Goal: Check status: Check status

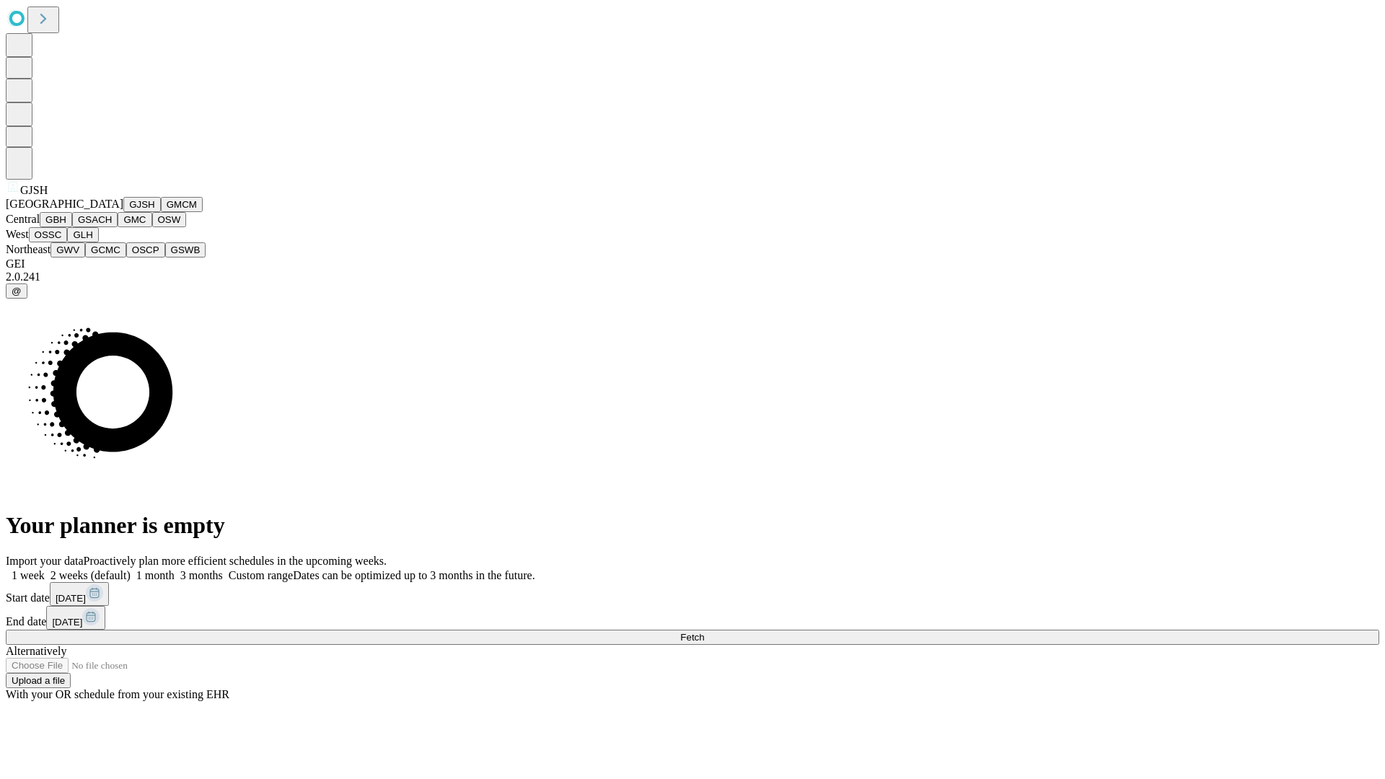
click at [123, 212] on button "GJSH" at bounding box center [142, 204] width 38 height 15
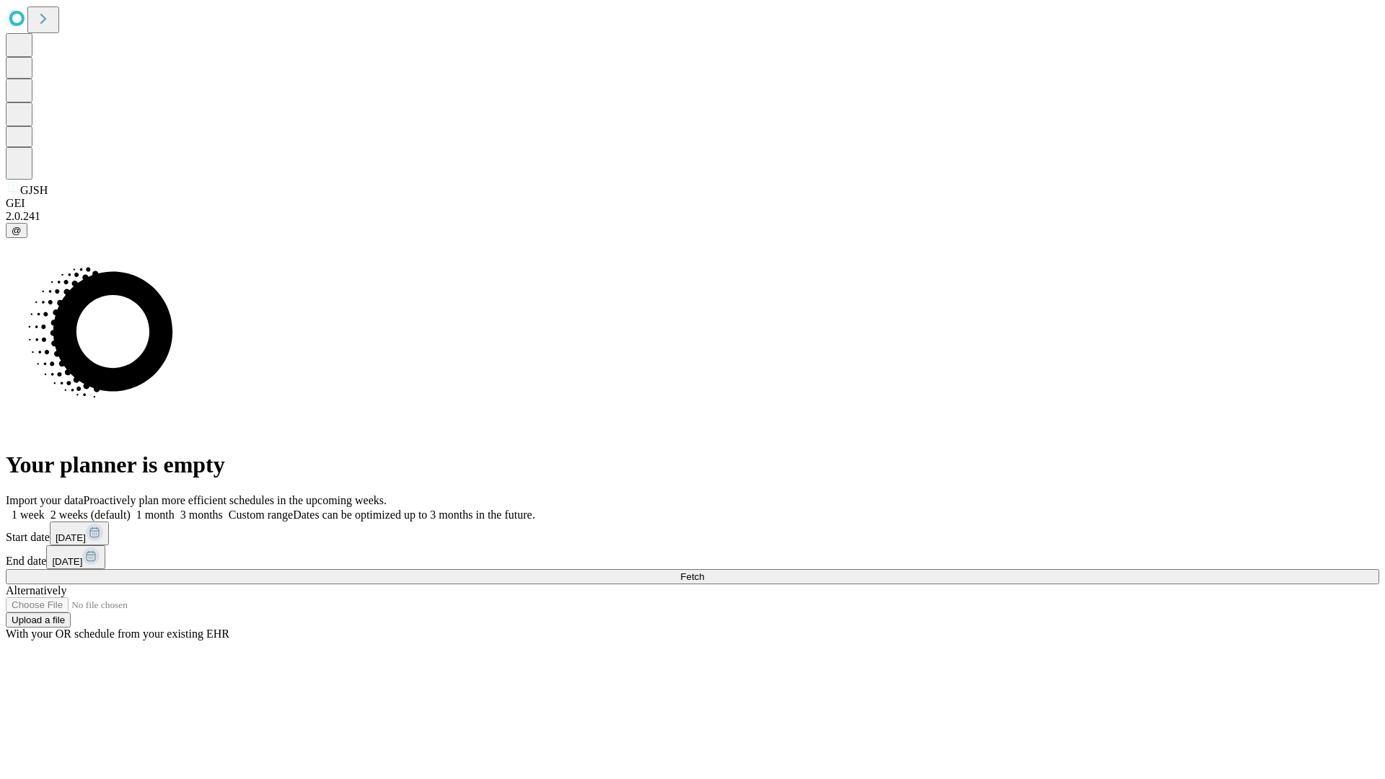
click at [45, 509] on label "1 week" at bounding box center [25, 515] width 39 height 12
click at [704, 571] on span "Fetch" at bounding box center [692, 576] width 24 height 11
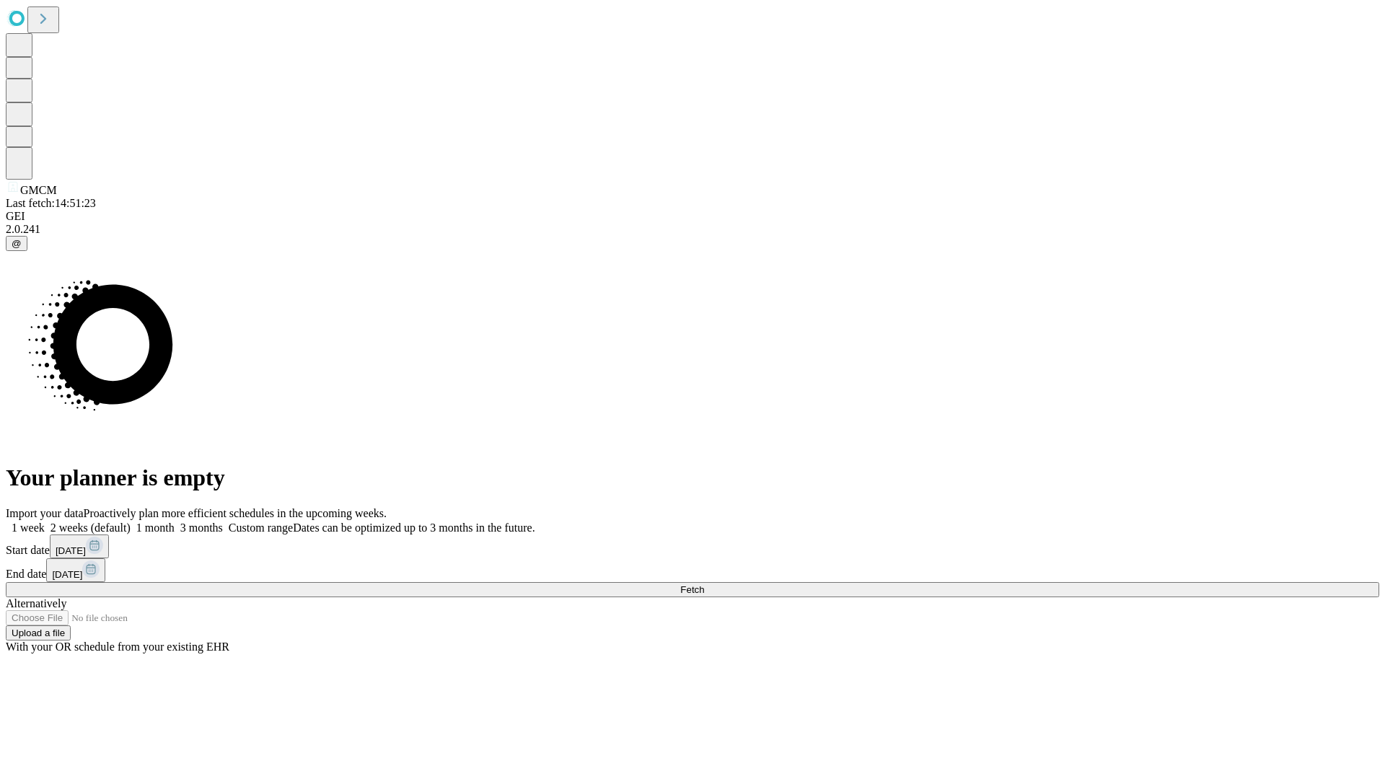
click at [45, 522] on label "1 week" at bounding box center [25, 528] width 39 height 12
click at [704, 584] on span "Fetch" at bounding box center [692, 589] width 24 height 11
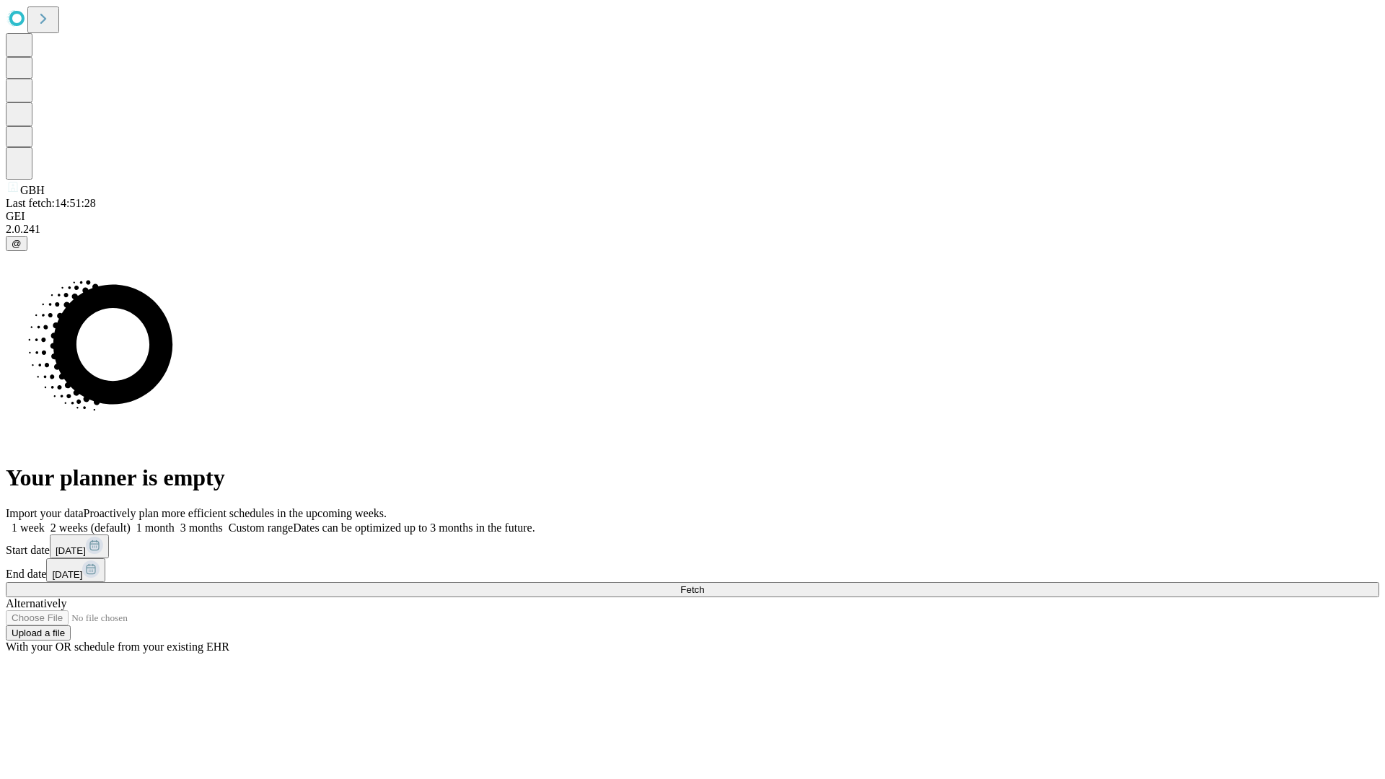
click at [45, 522] on label "1 week" at bounding box center [25, 528] width 39 height 12
click at [704, 584] on span "Fetch" at bounding box center [692, 589] width 24 height 11
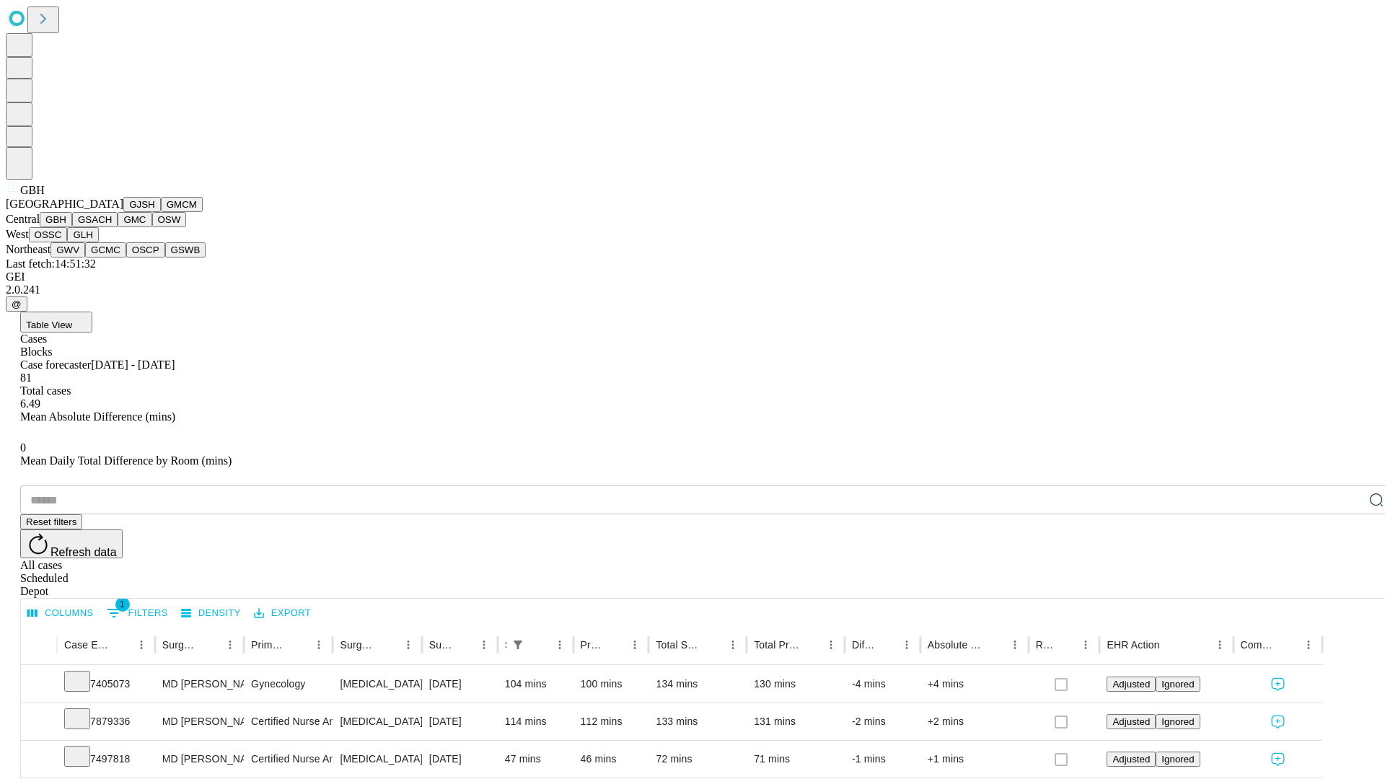
click at [112, 227] on button "GSACH" at bounding box center [94, 219] width 45 height 15
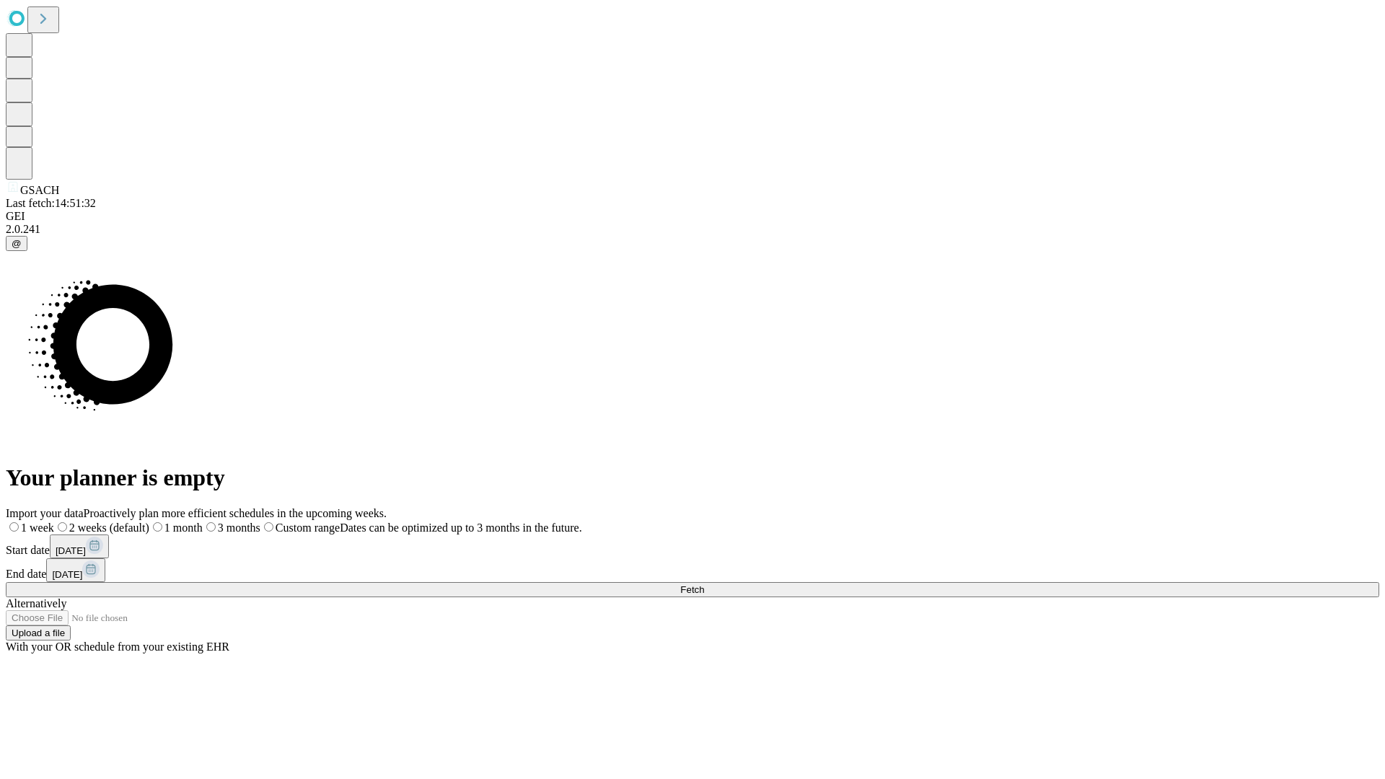
click at [54, 522] on label "1 week" at bounding box center [30, 528] width 48 height 12
click at [704, 584] on span "Fetch" at bounding box center [692, 589] width 24 height 11
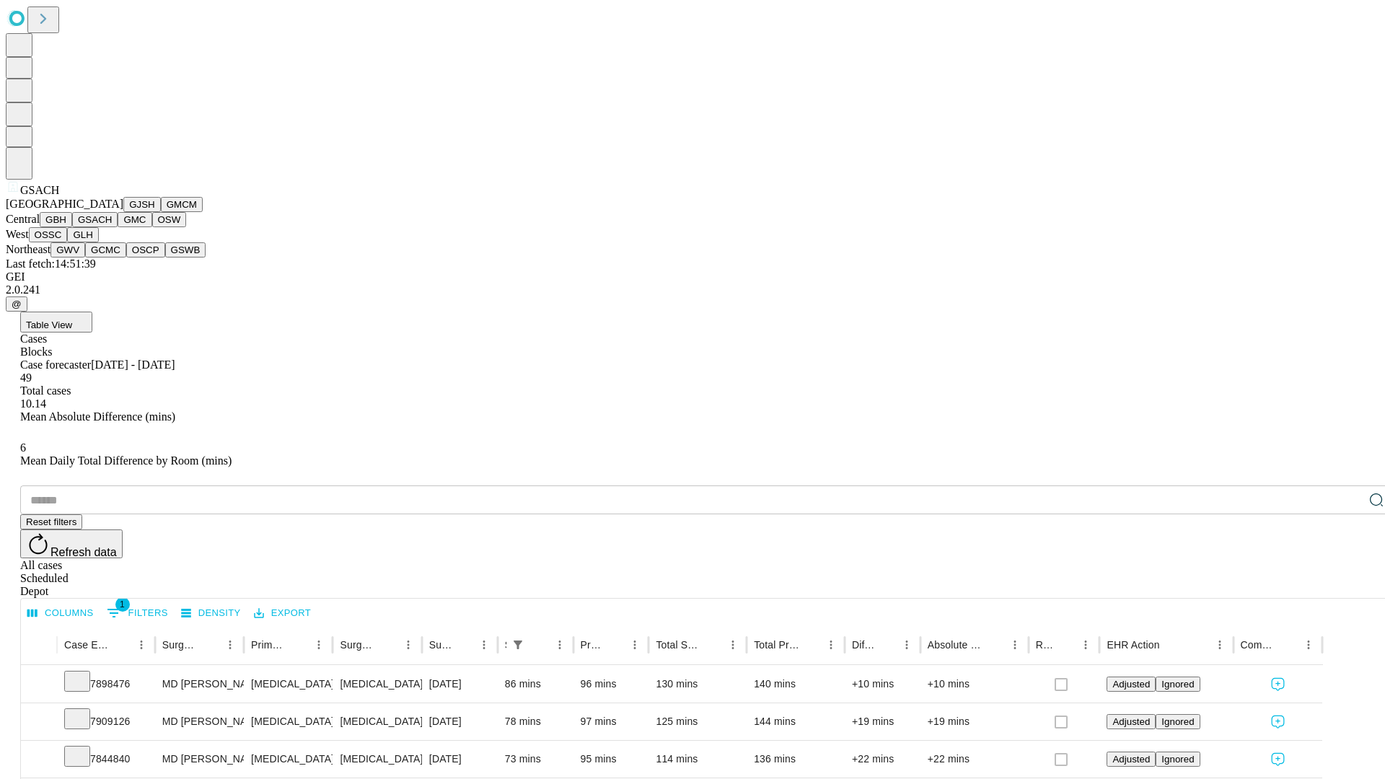
click at [118, 227] on button "GMC" at bounding box center [135, 219] width 34 height 15
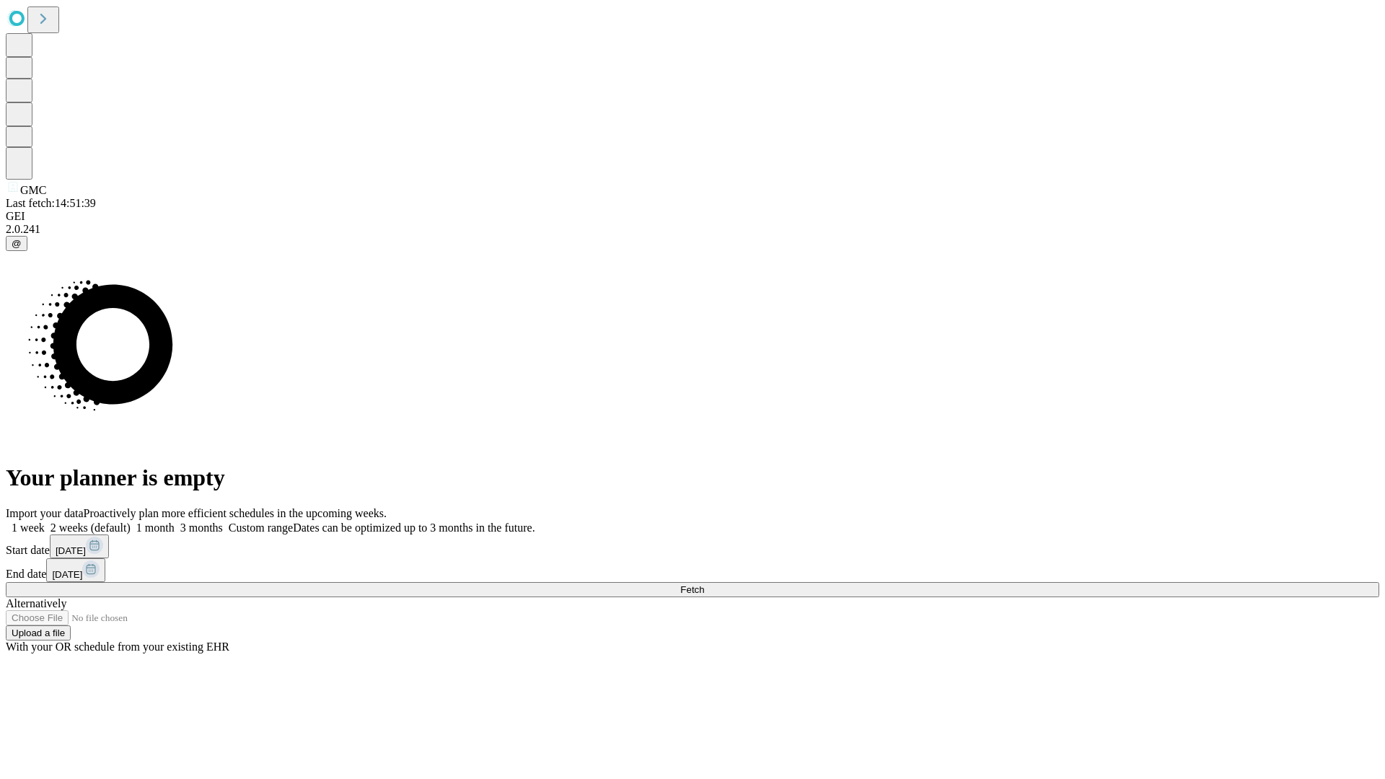
click at [704, 584] on span "Fetch" at bounding box center [692, 589] width 24 height 11
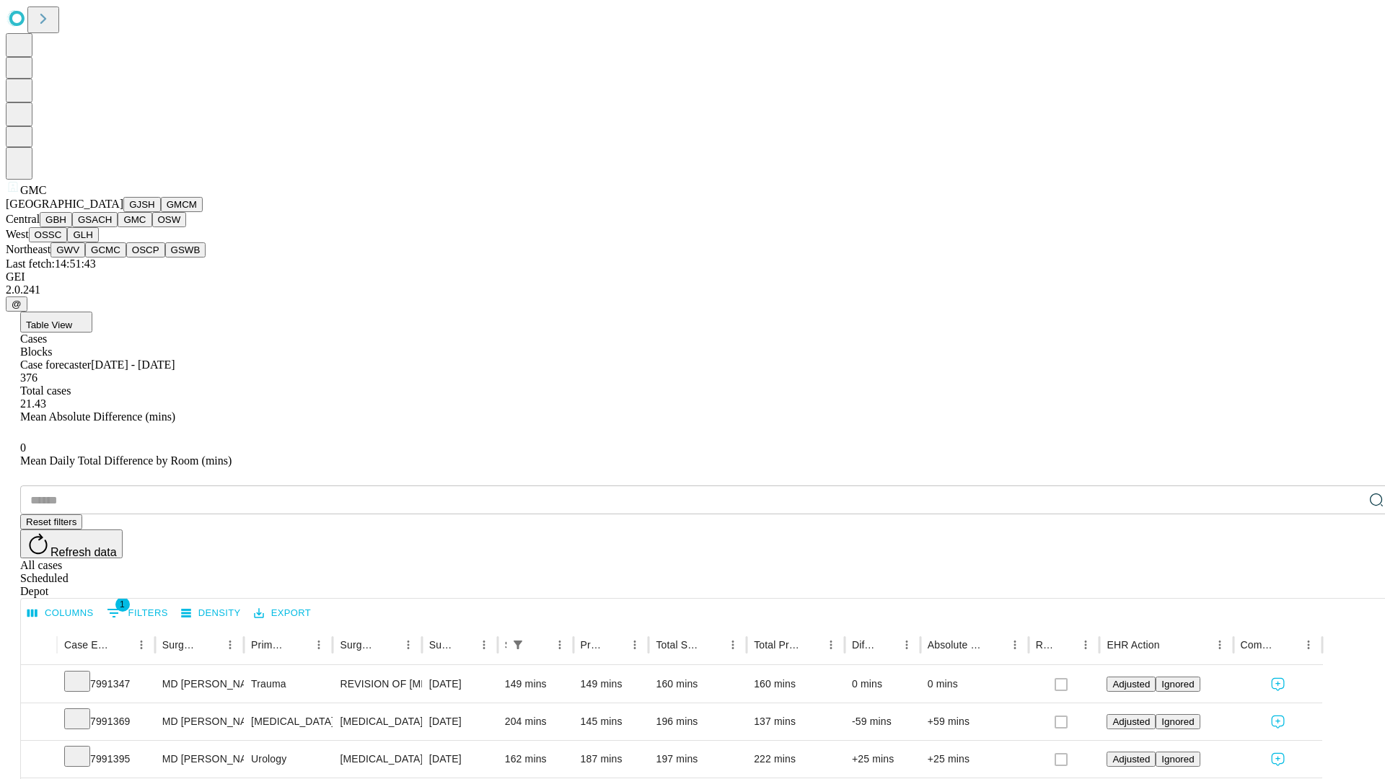
click at [152, 227] on button "OSW" at bounding box center [169, 219] width 35 height 15
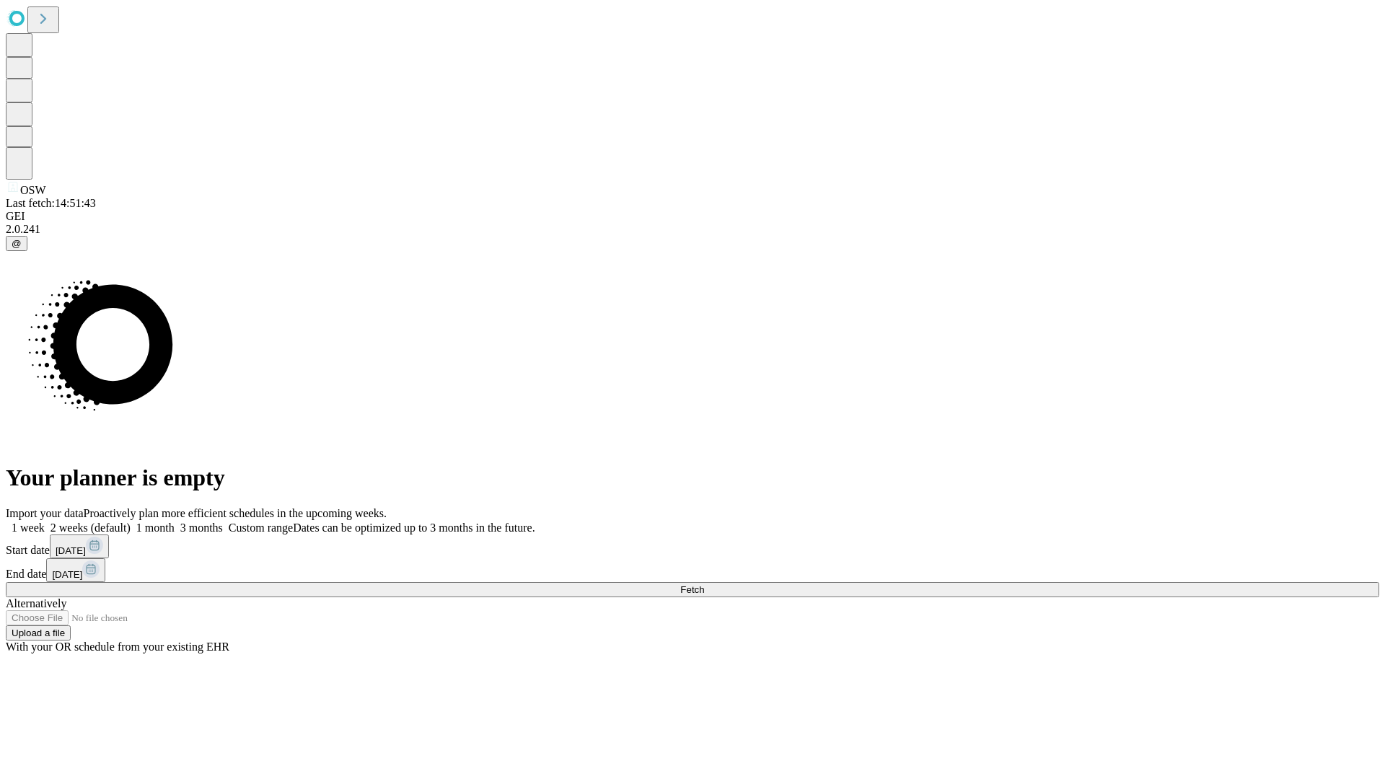
click at [704, 584] on span "Fetch" at bounding box center [692, 589] width 24 height 11
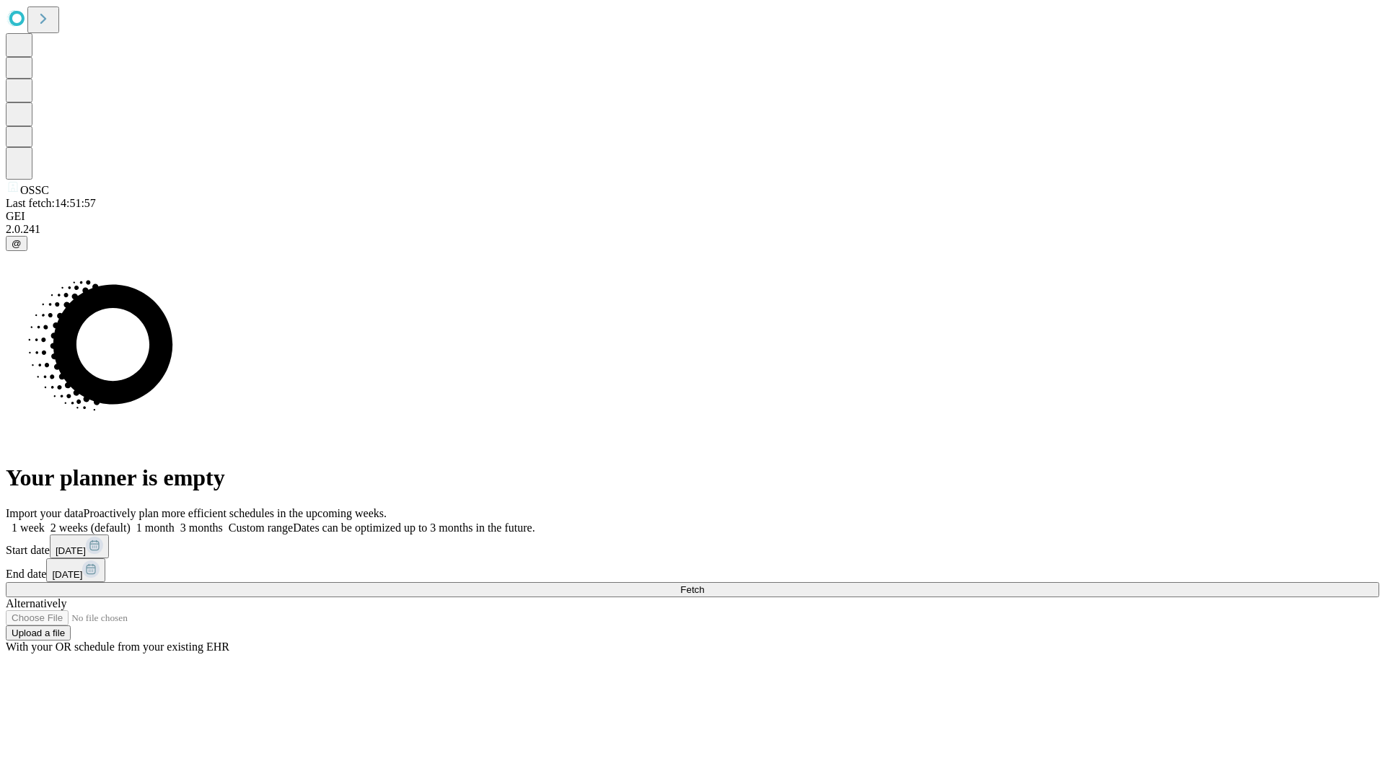
click at [45, 522] on label "1 week" at bounding box center [25, 528] width 39 height 12
click at [704, 584] on span "Fetch" at bounding box center [692, 589] width 24 height 11
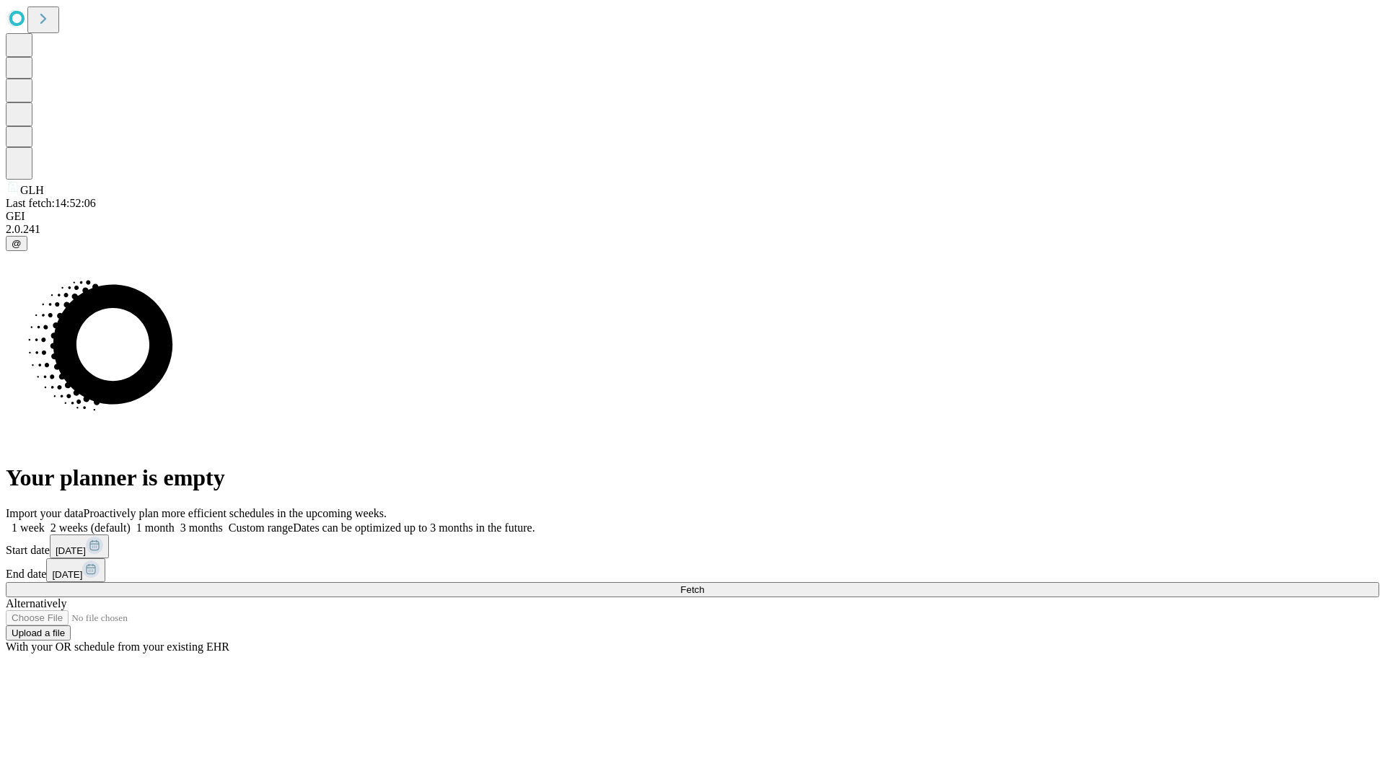
click at [45, 522] on label "1 week" at bounding box center [25, 528] width 39 height 12
click at [704, 584] on span "Fetch" at bounding box center [692, 589] width 24 height 11
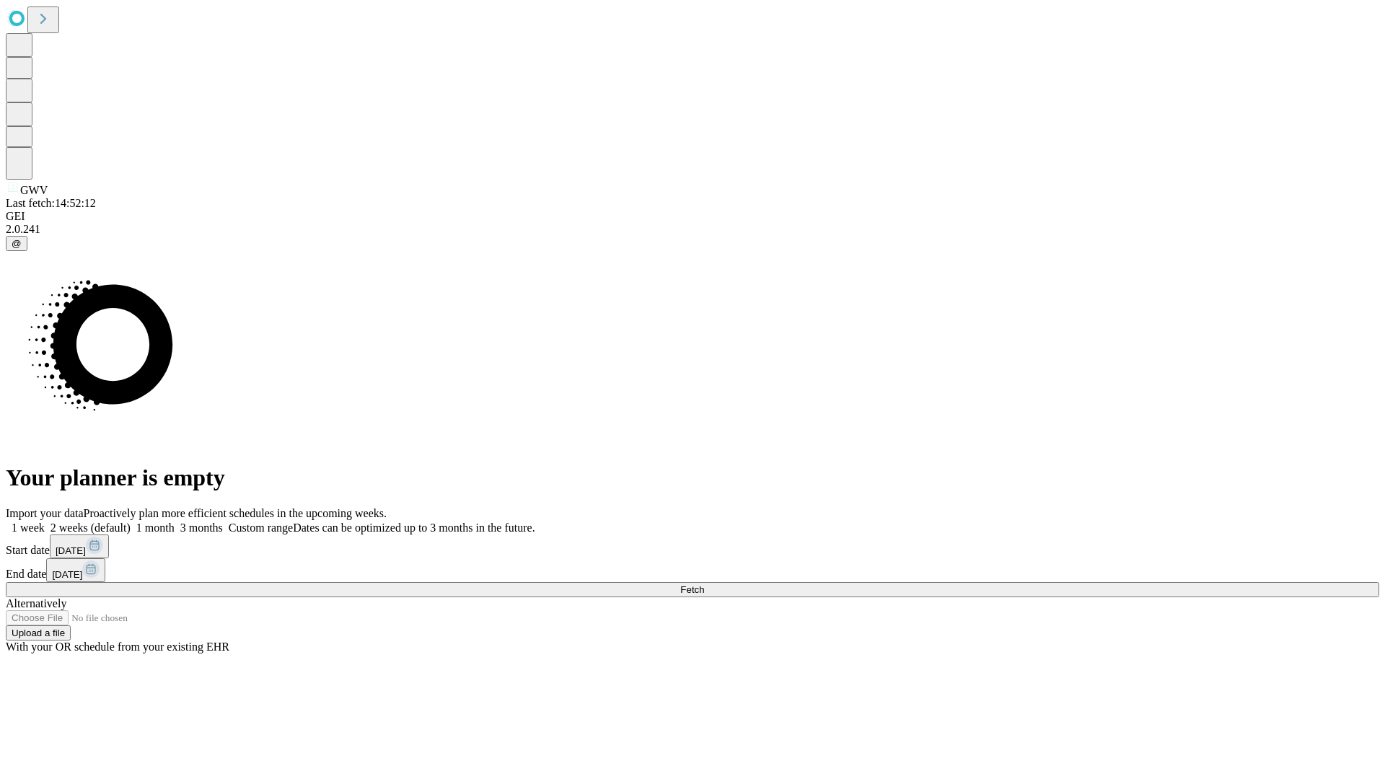
click at [45, 522] on label "1 week" at bounding box center [25, 528] width 39 height 12
click at [704, 584] on span "Fetch" at bounding box center [692, 589] width 24 height 11
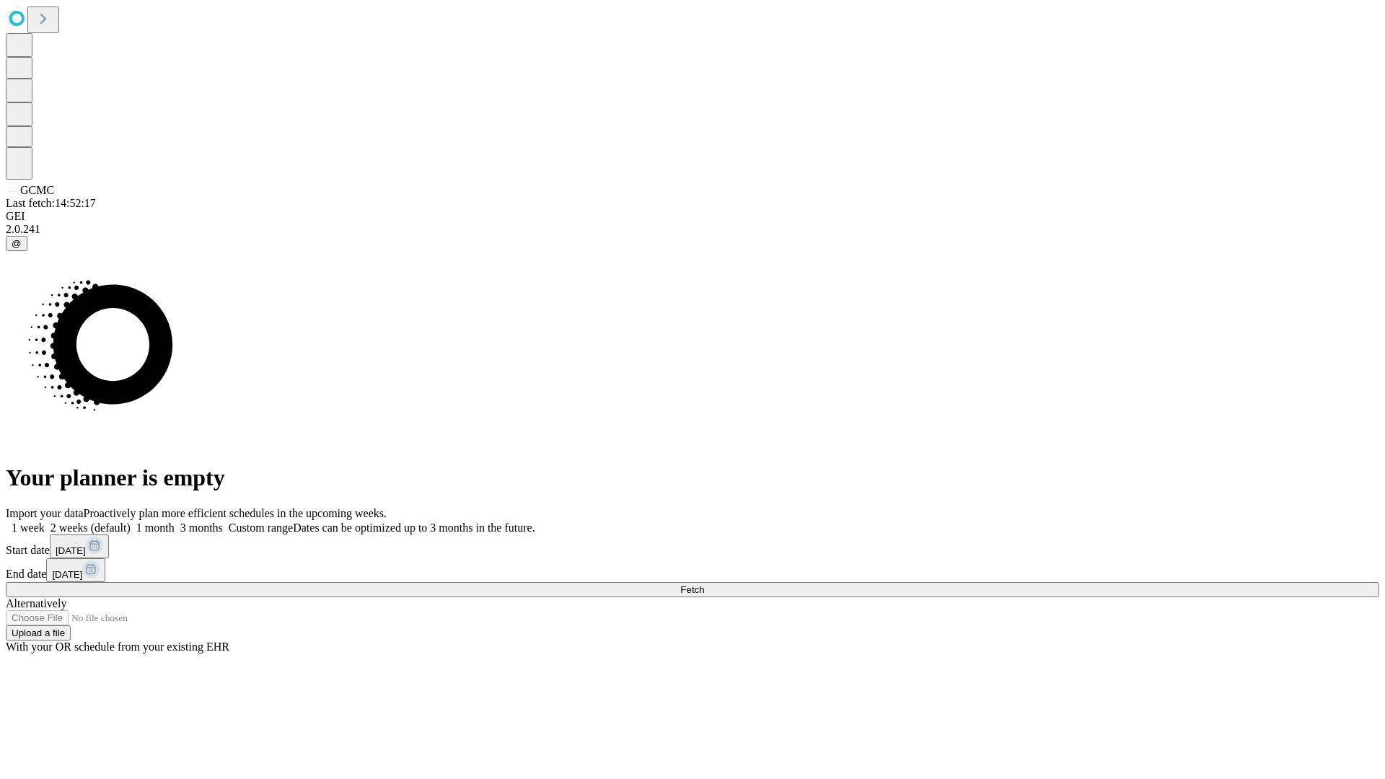
click at [45, 522] on label "1 week" at bounding box center [25, 528] width 39 height 12
click at [704, 584] on span "Fetch" at bounding box center [692, 589] width 24 height 11
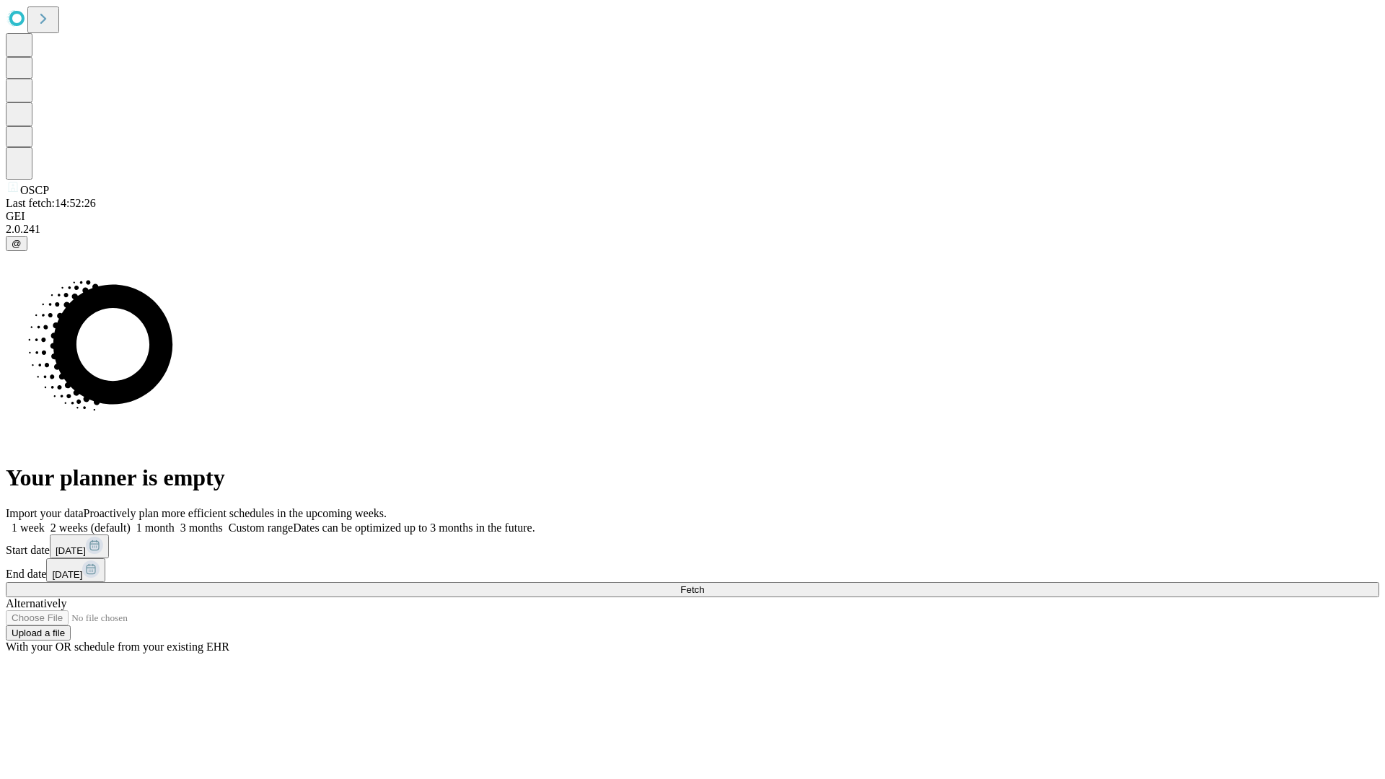
click at [704, 584] on span "Fetch" at bounding box center [692, 589] width 24 height 11
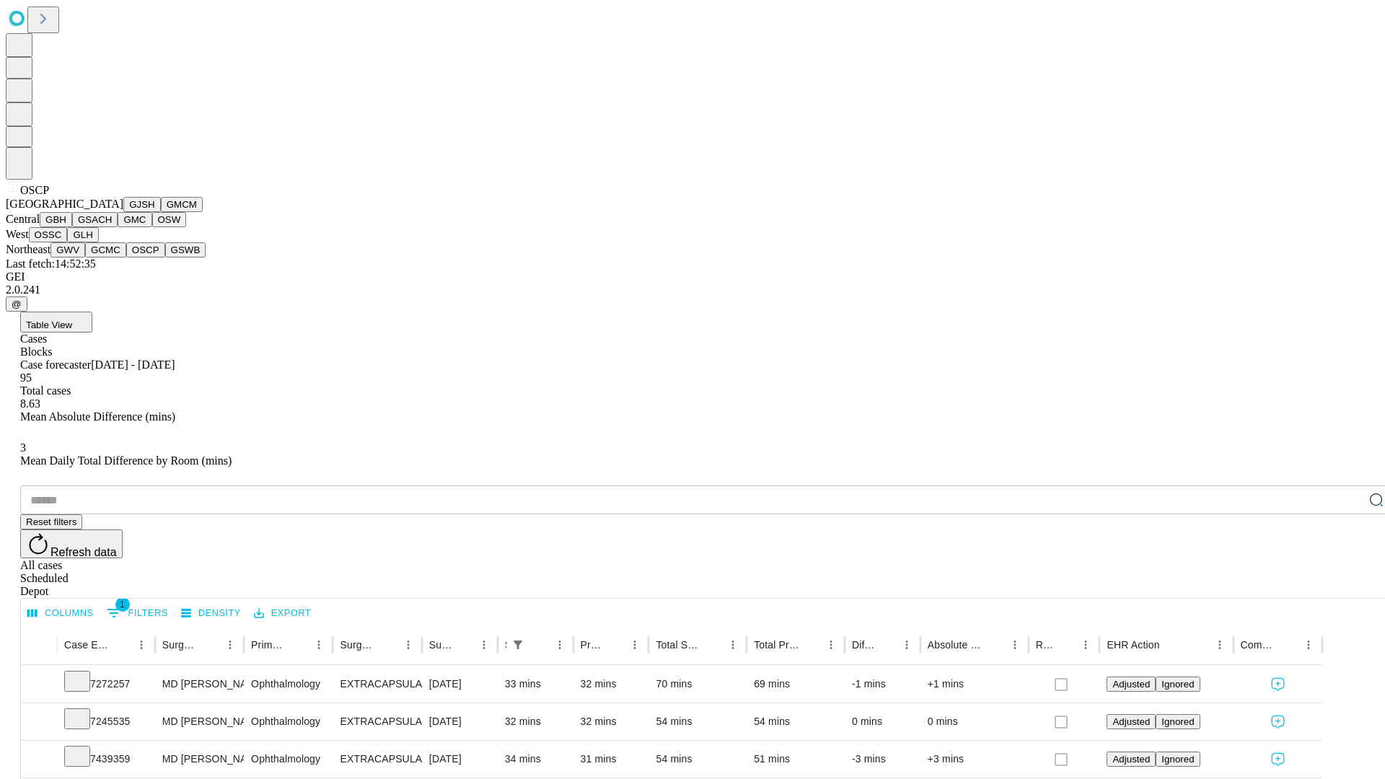
click at [165, 258] on button "GSWB" at bounding box center [185, 249] width 41 height 15
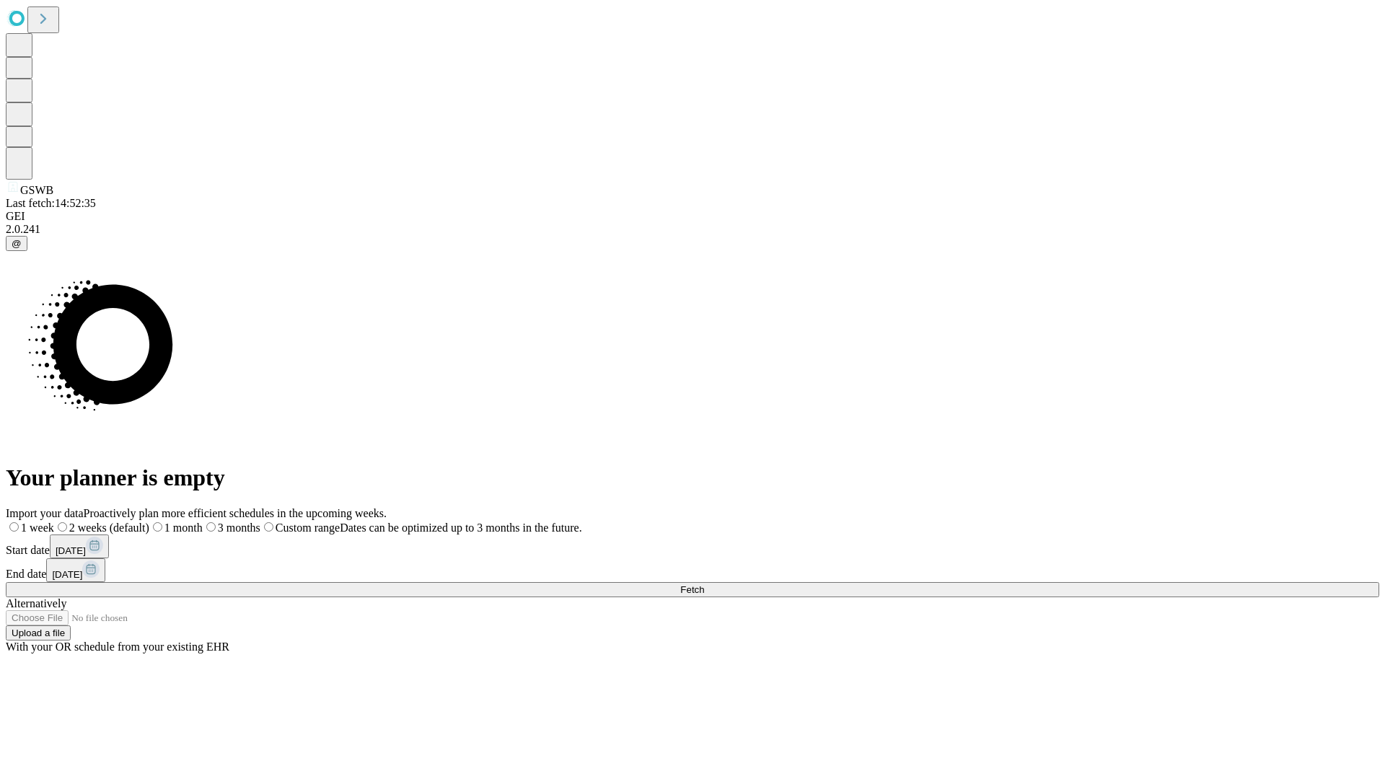
click at [54, 522] on label "1 week" at bounding box center [30, 528] width 48 height 12
click at [704, 584] on span "Fetch" at bounding box center [692, 589] width 24 height 11
